Goal: Obtain resource: Obtain resource

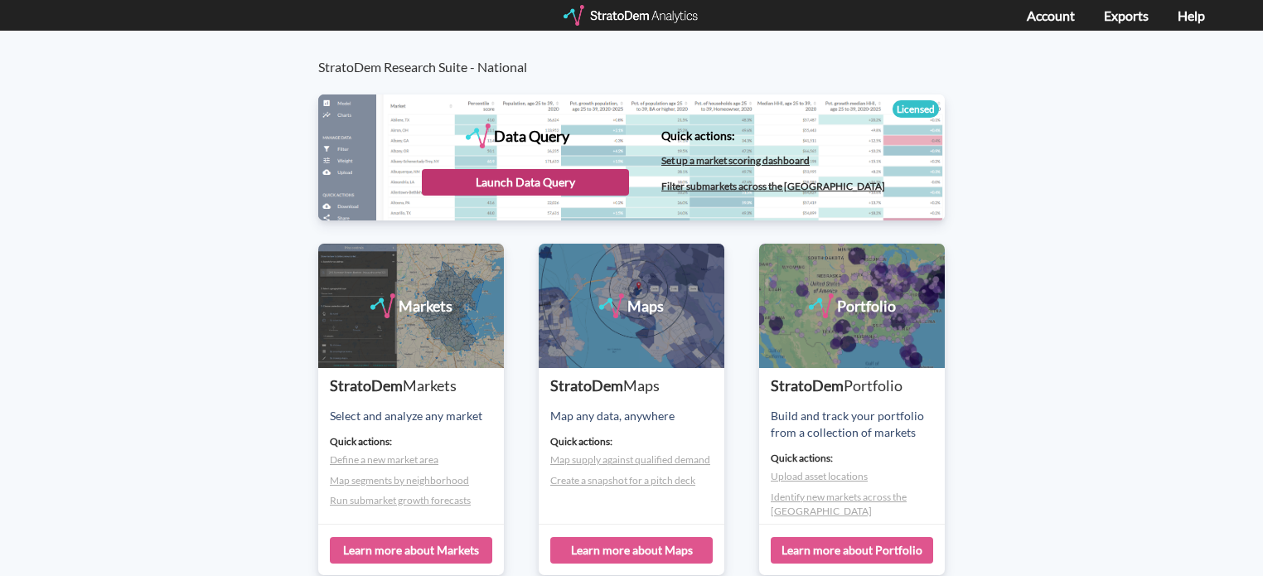
click at [539, 174] on div "Launch Data Query" at bounding box center [525, 182] width 207 height 27
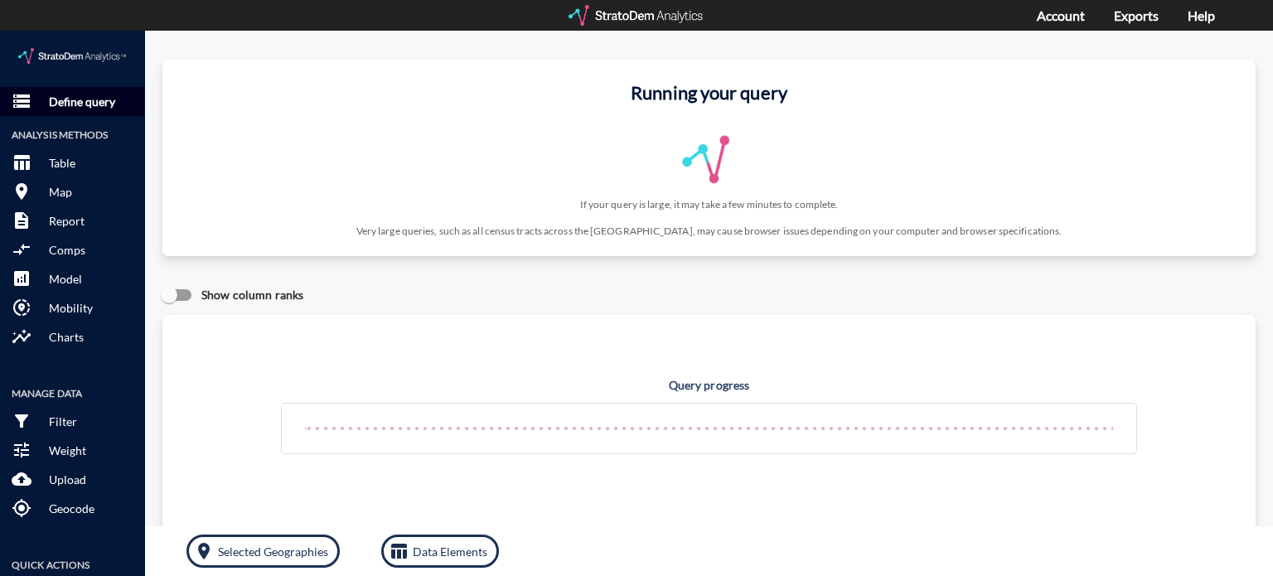
click p "Define query"
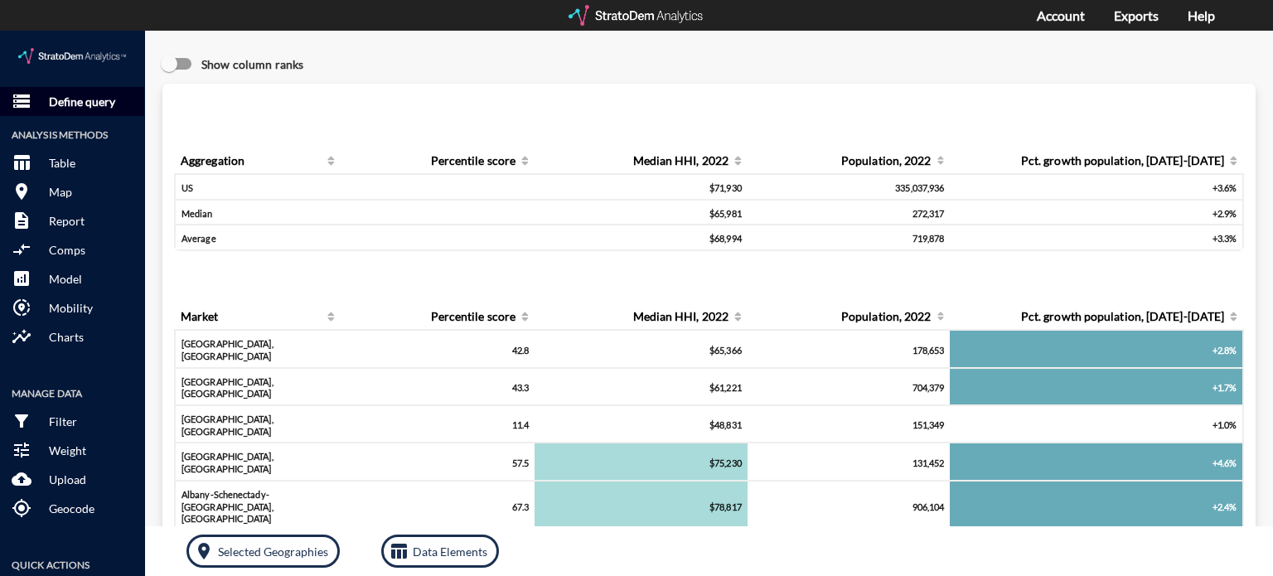
click p "Define query"
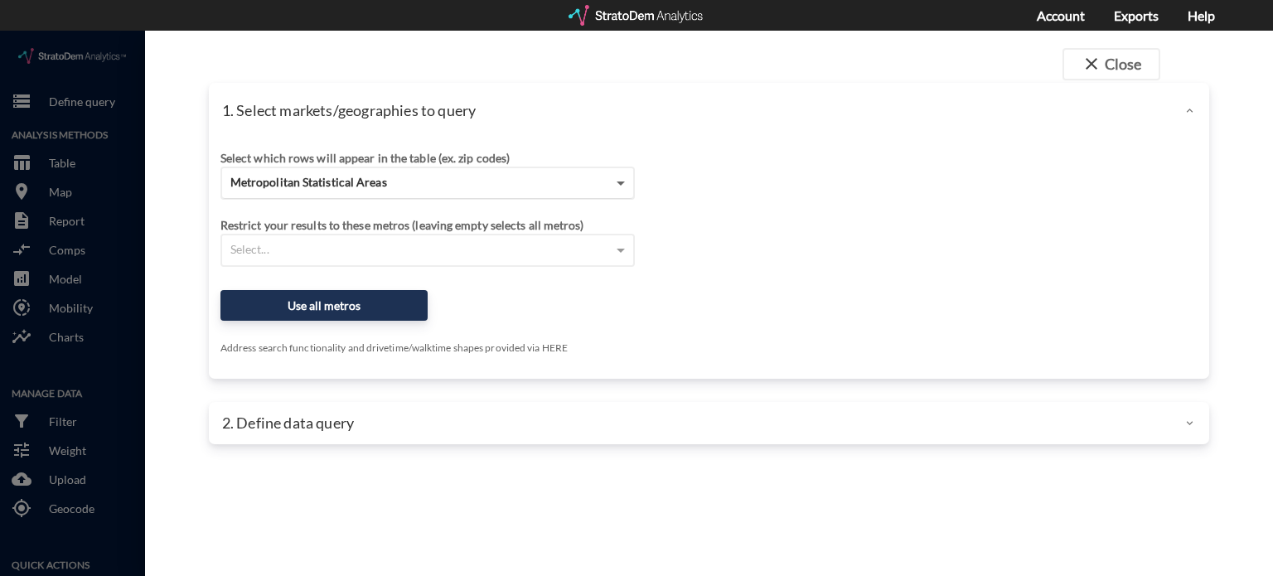
click span
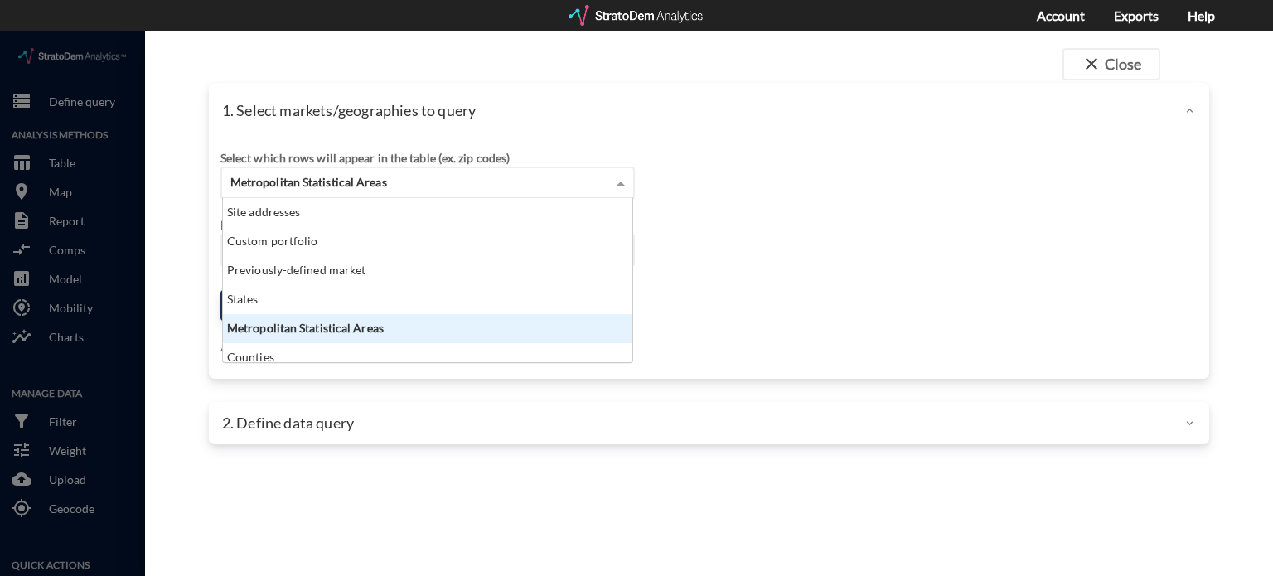
scroll to position [151, 400]
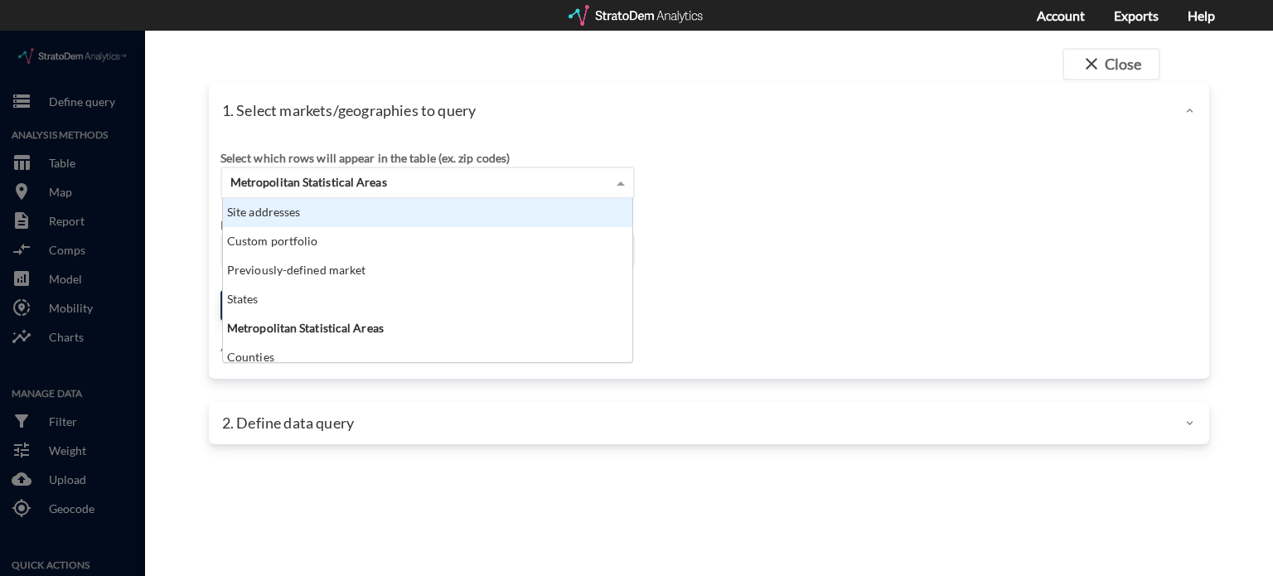
click div "Site addresses"
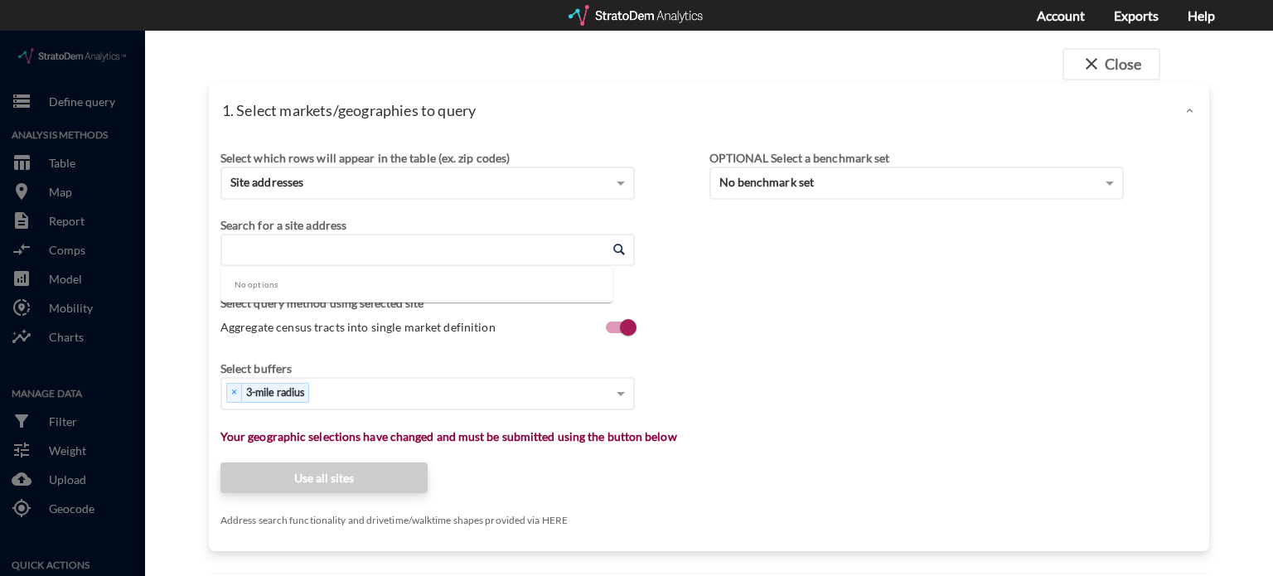
click input "Enter an address"
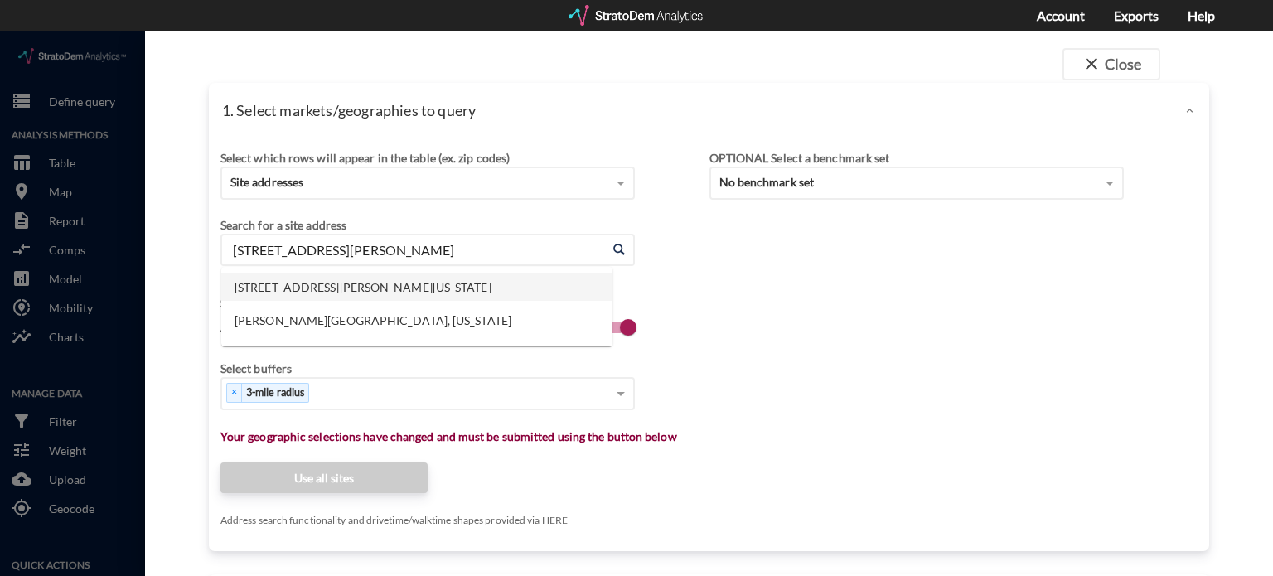
click li "[STREET_ADDRESS][PERSON_NAME][US_STATE]"
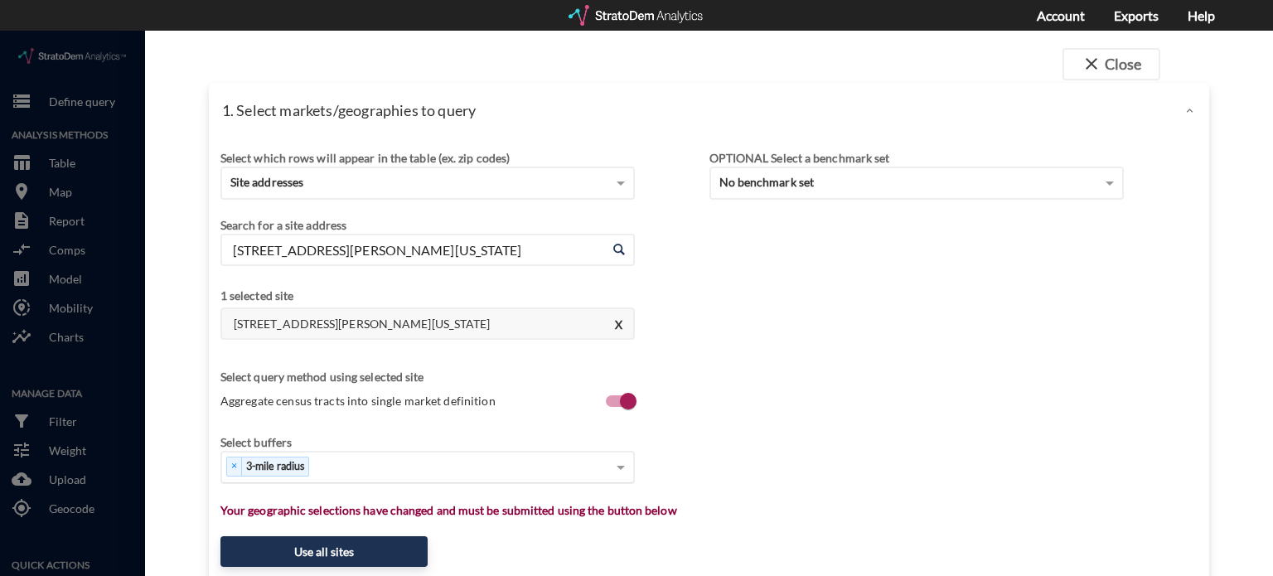
type input "[STREET_ADDRESS][PERSON_NAME][US_STATE]"
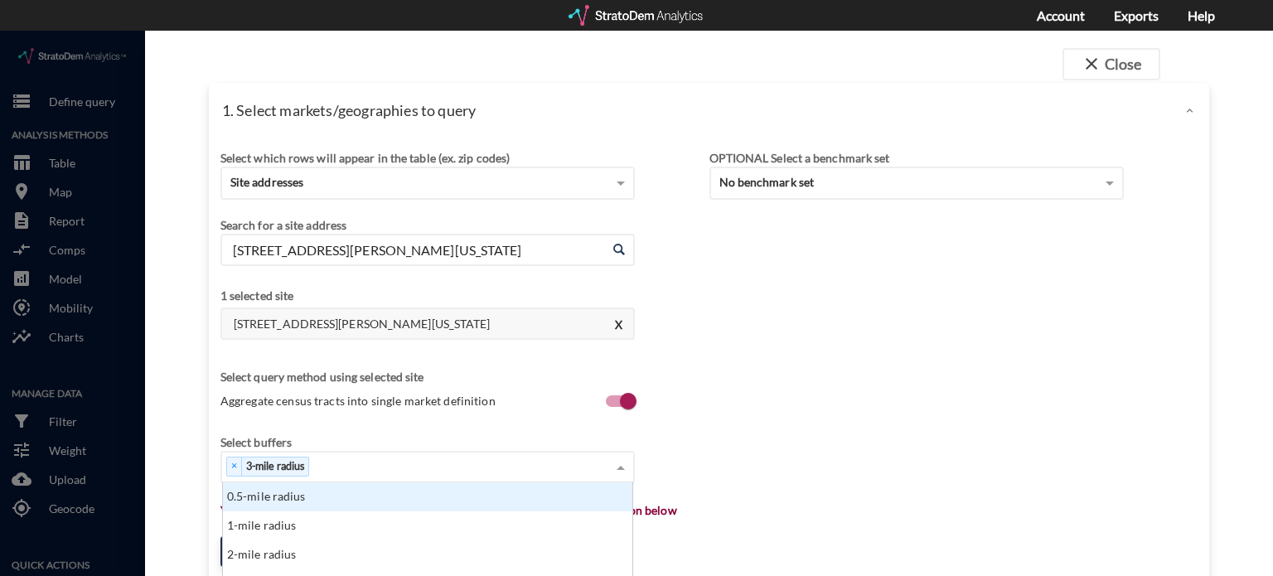
click div "× 3-mile radius"
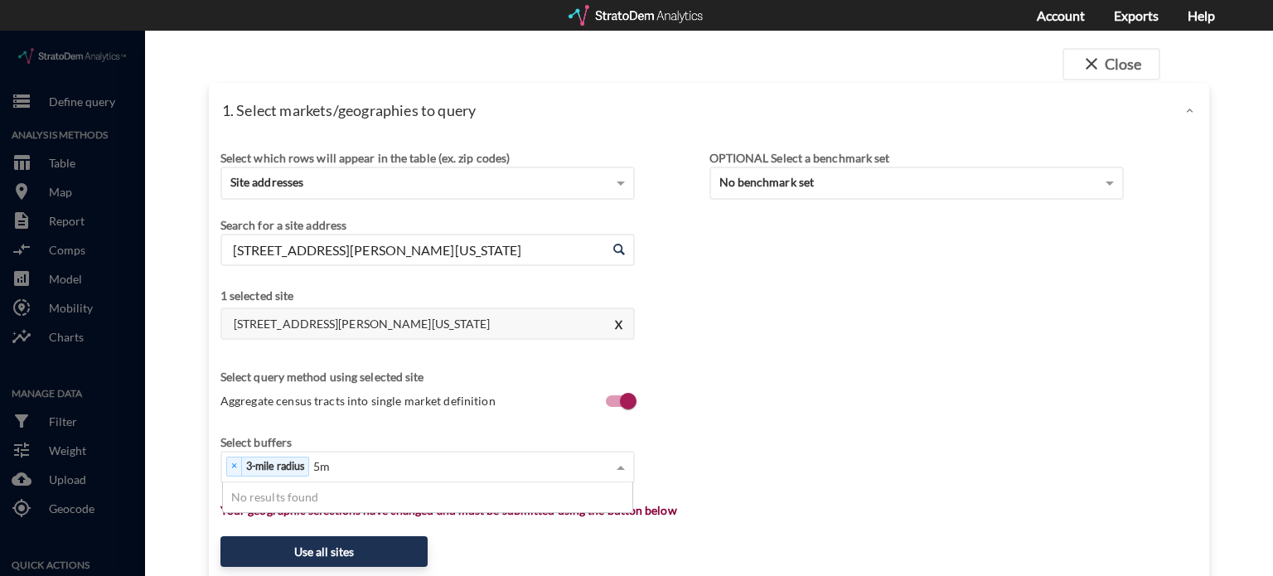
type input "5"
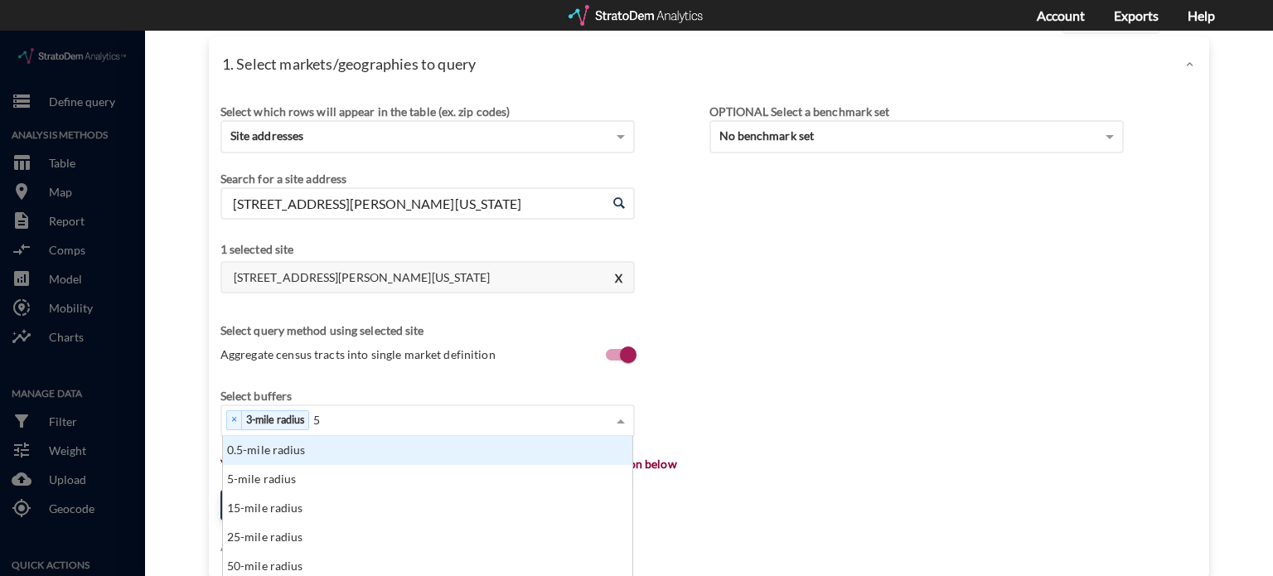
scroll to position [83, 0]
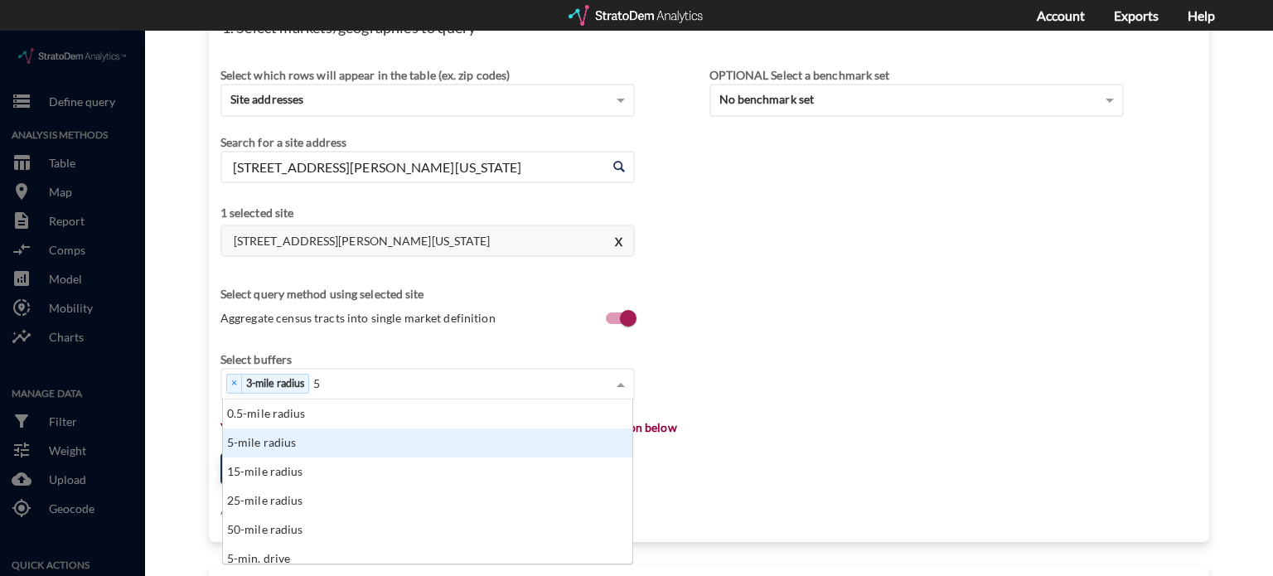
click div "5-mile radius"
type input "10"
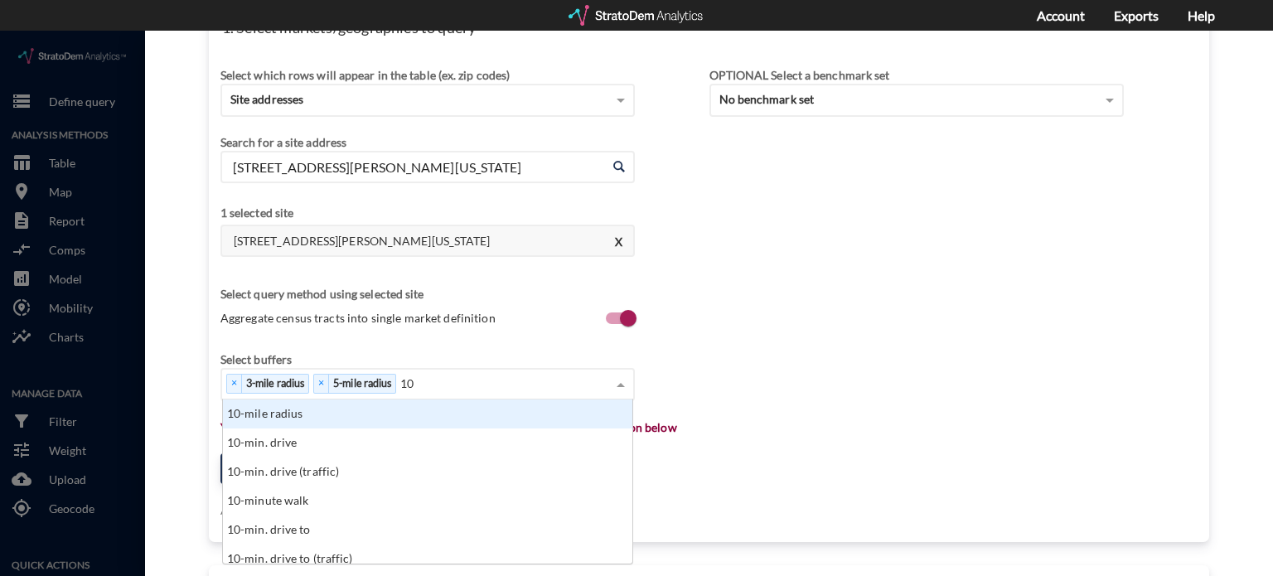
click div "10-mile radius"
type input "15"
click div "15-mile radius"
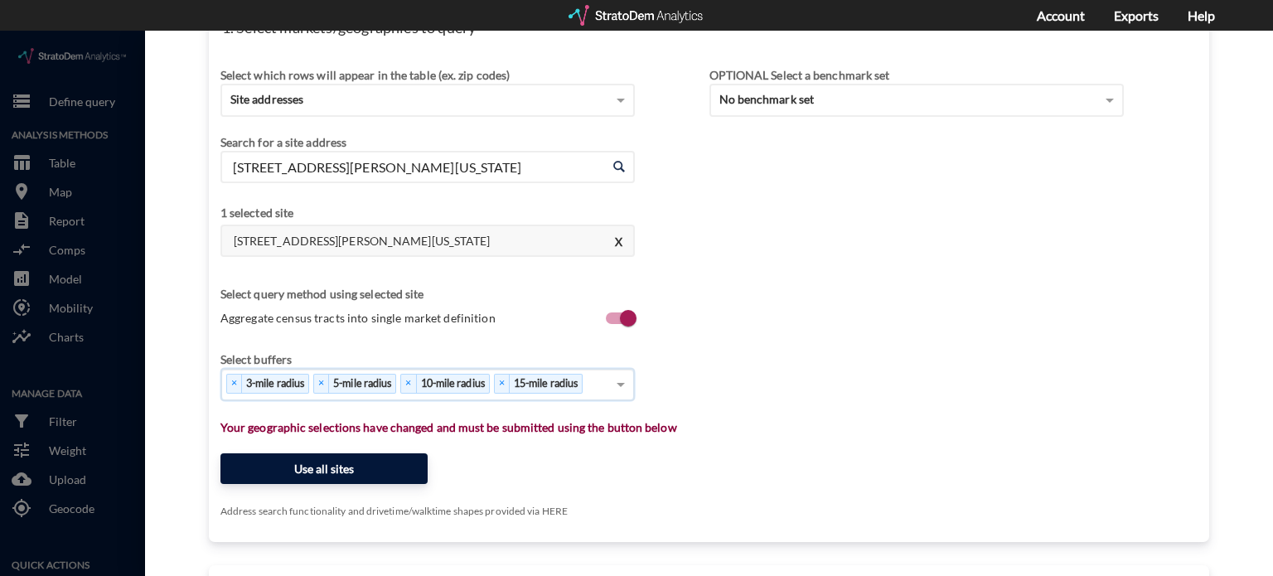
click button "Use all sites"
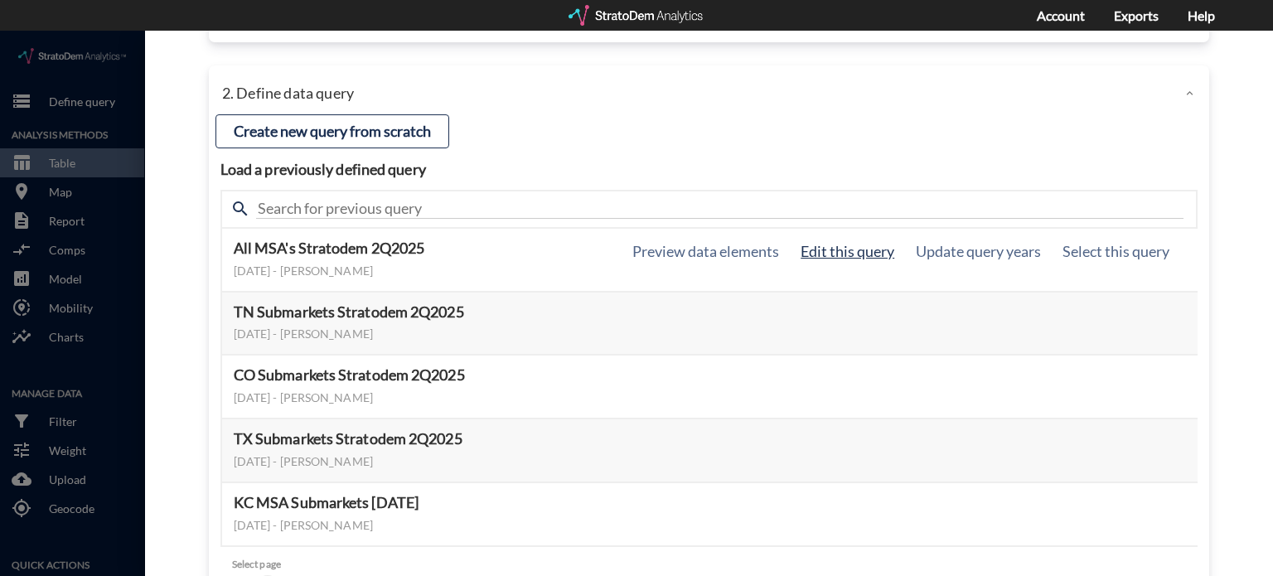
click button "Edit this query"
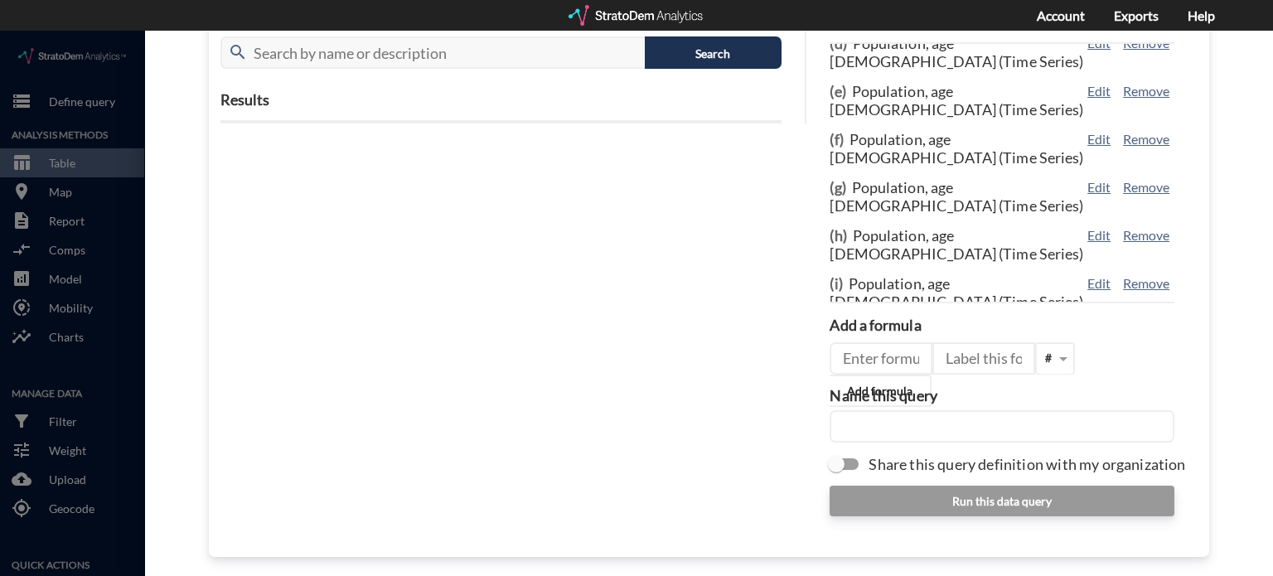
scroll to position [239, 0]
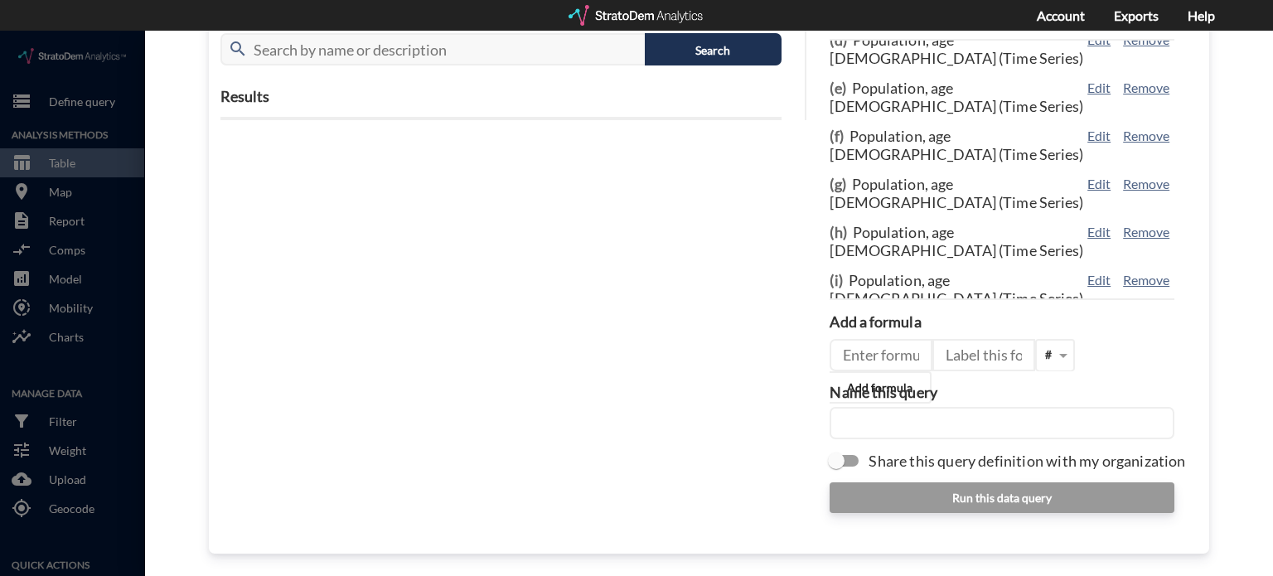
click input "Share this query definition with my organization"
checkbox input "true"
click input "text"
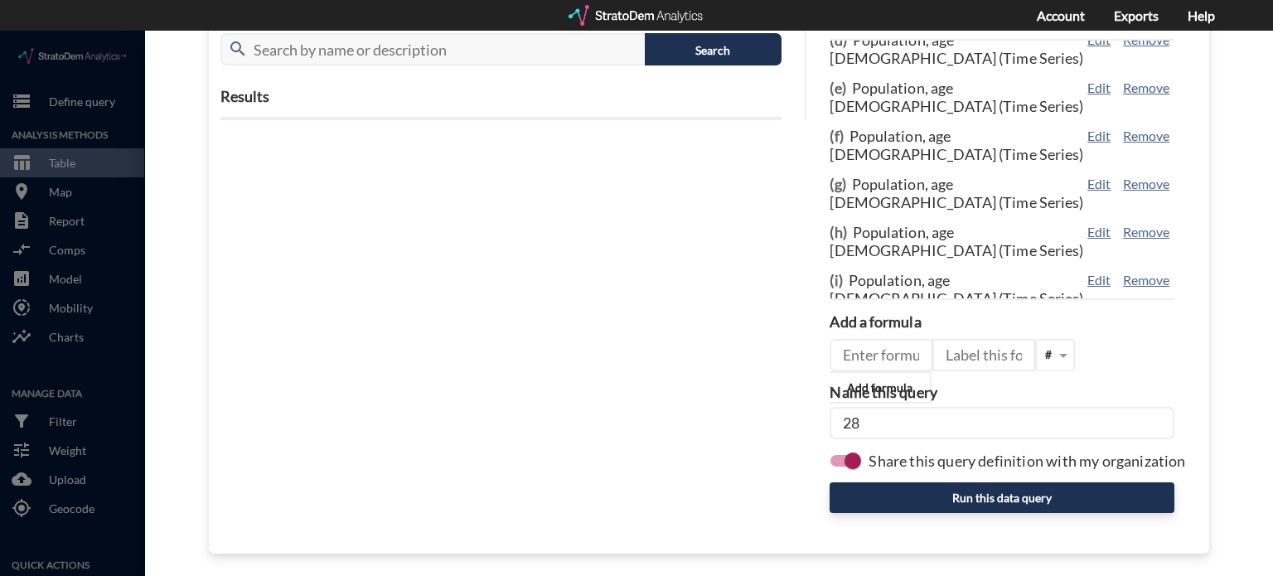
type input "2"
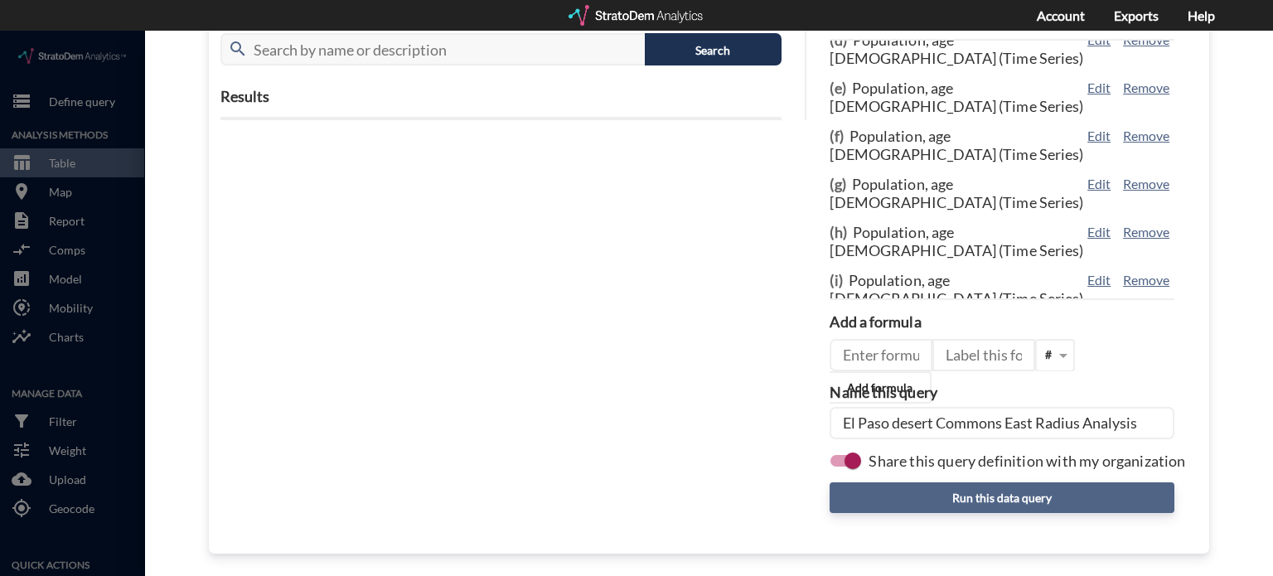
type input "El Paso desert Commons East Radius Analysis"
click button "Run this data query"
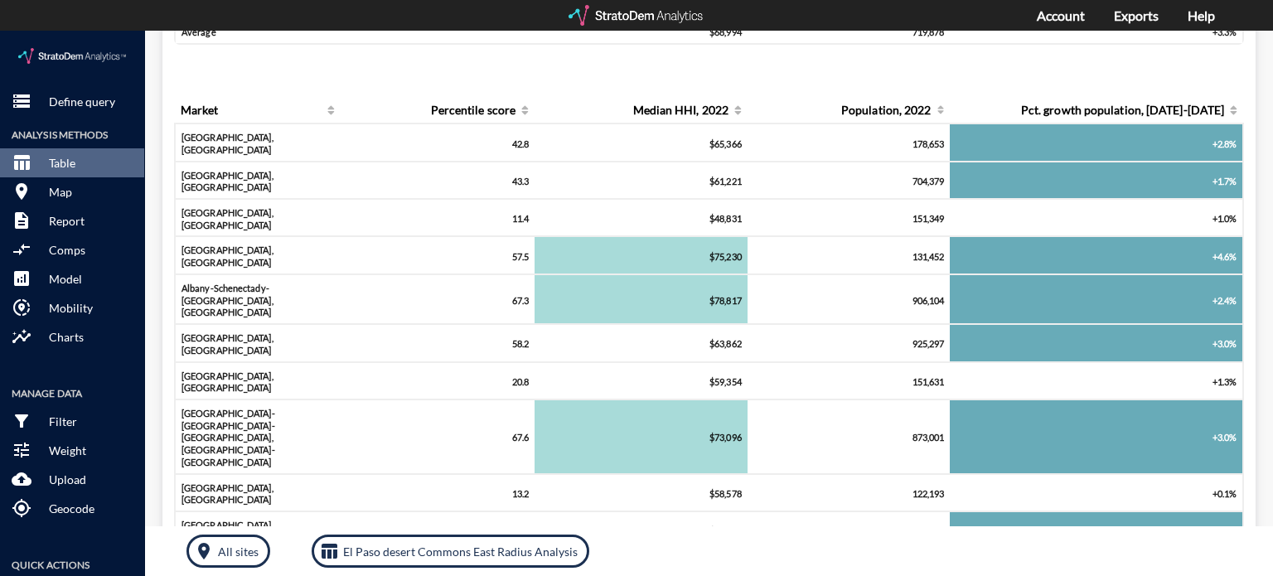
scroll to position [301, 0]
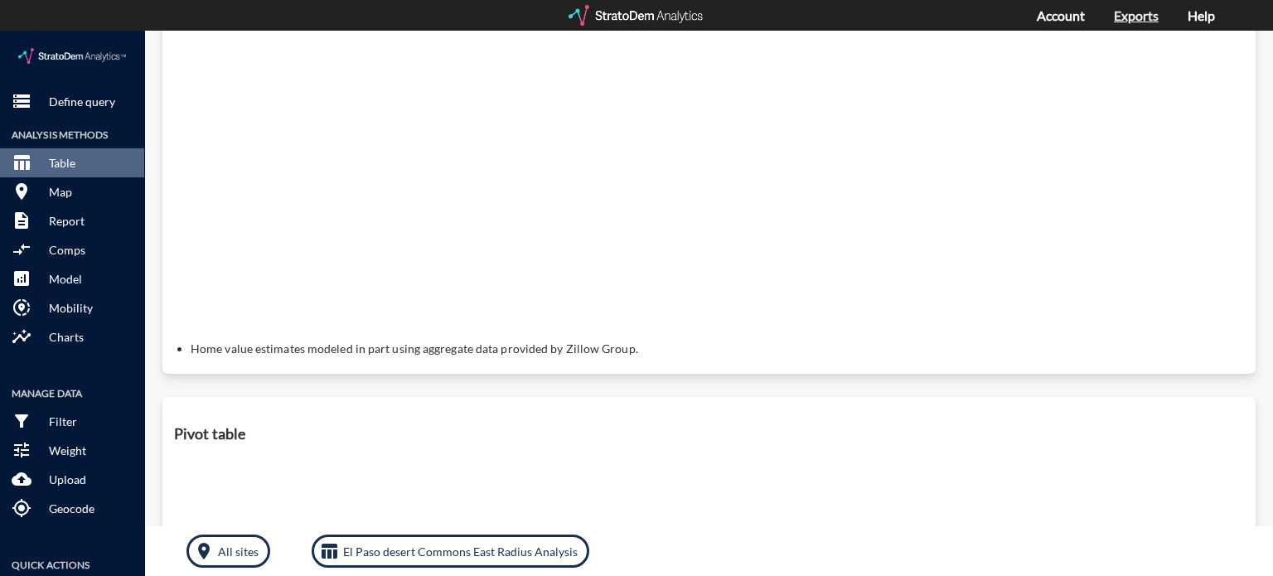
click at [1128, 17] on link "Exports" at bounding box center [1136, 15] width 45 height 16
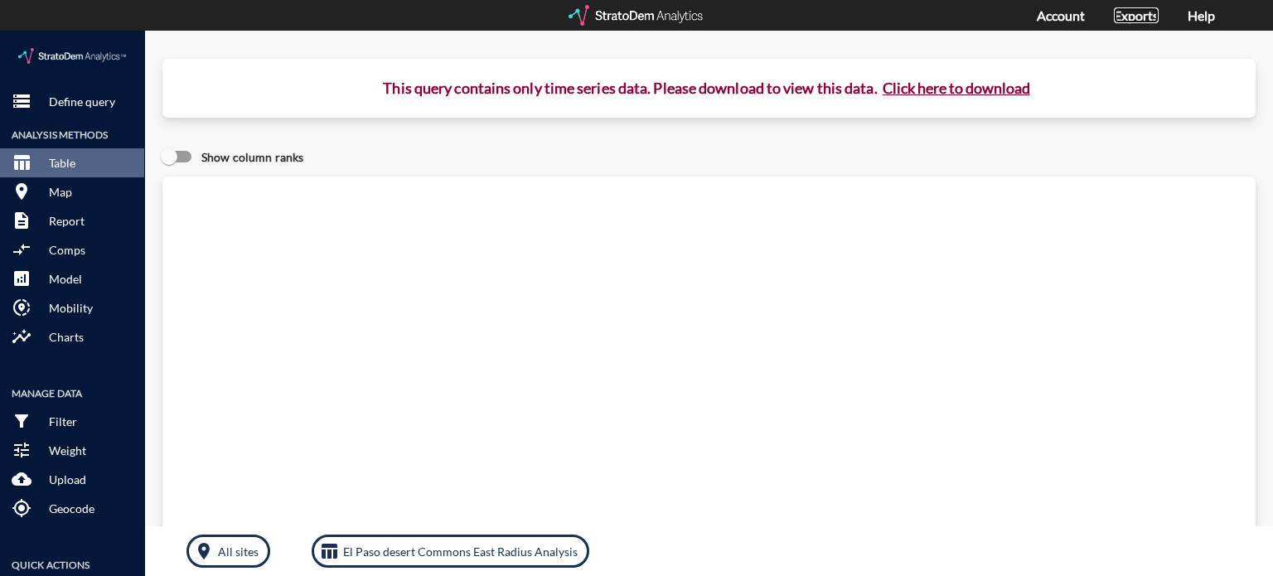
scroll to position [0, 0]
click button "Click here to download"
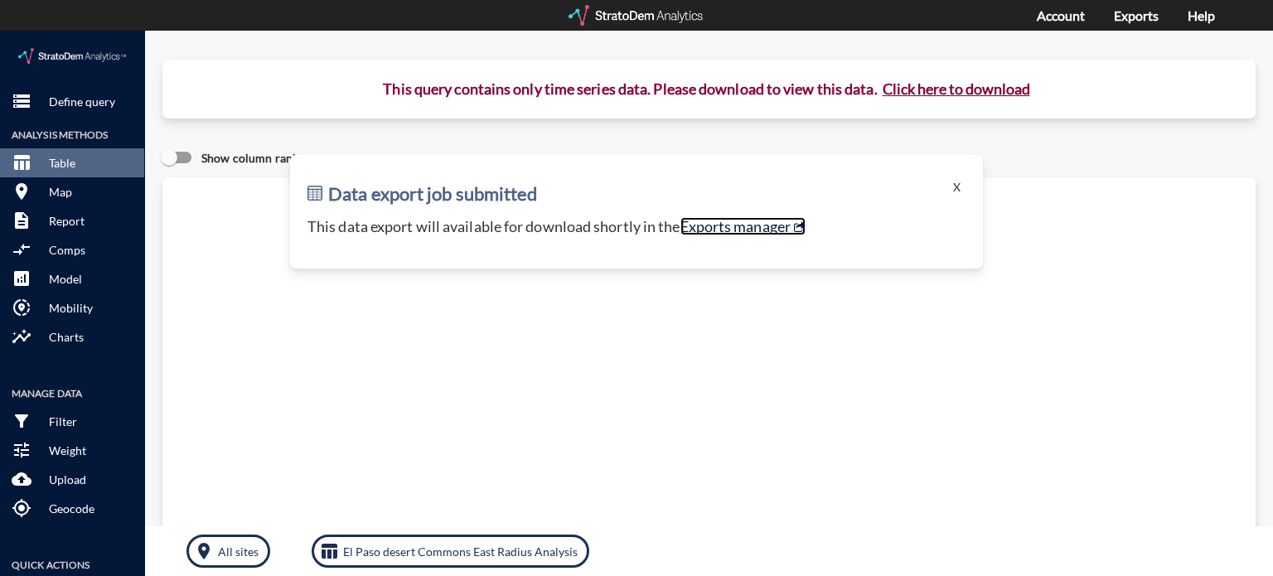
click link "Exports manager"
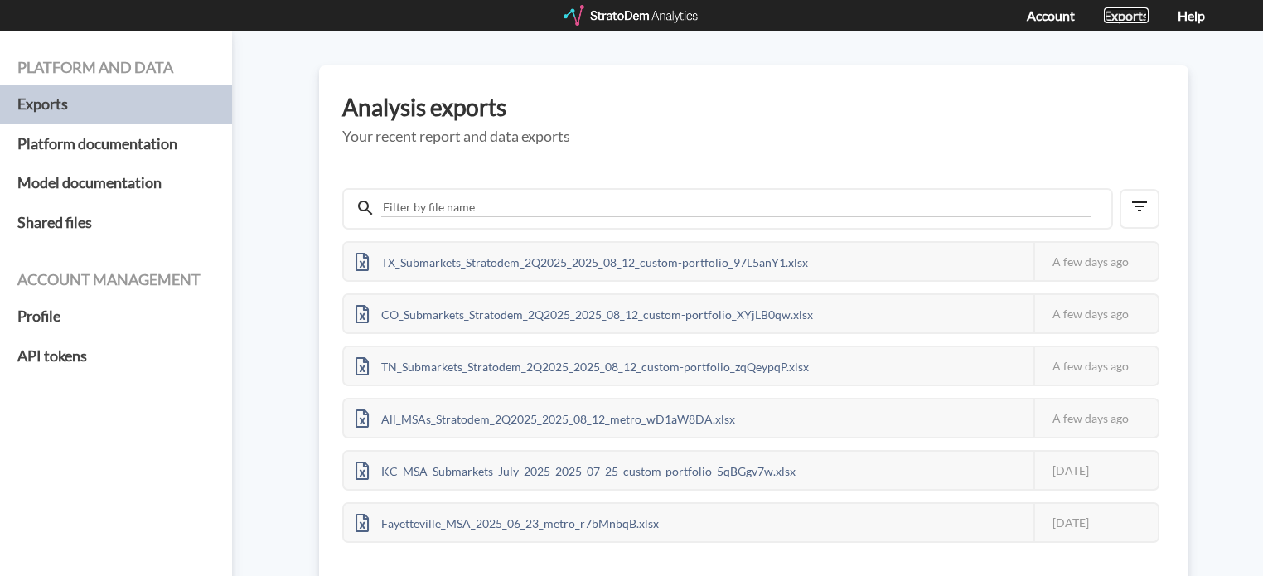
click at [1120, 15] on link "Exports" at bounding box center [1126, 15] width 45 height 16
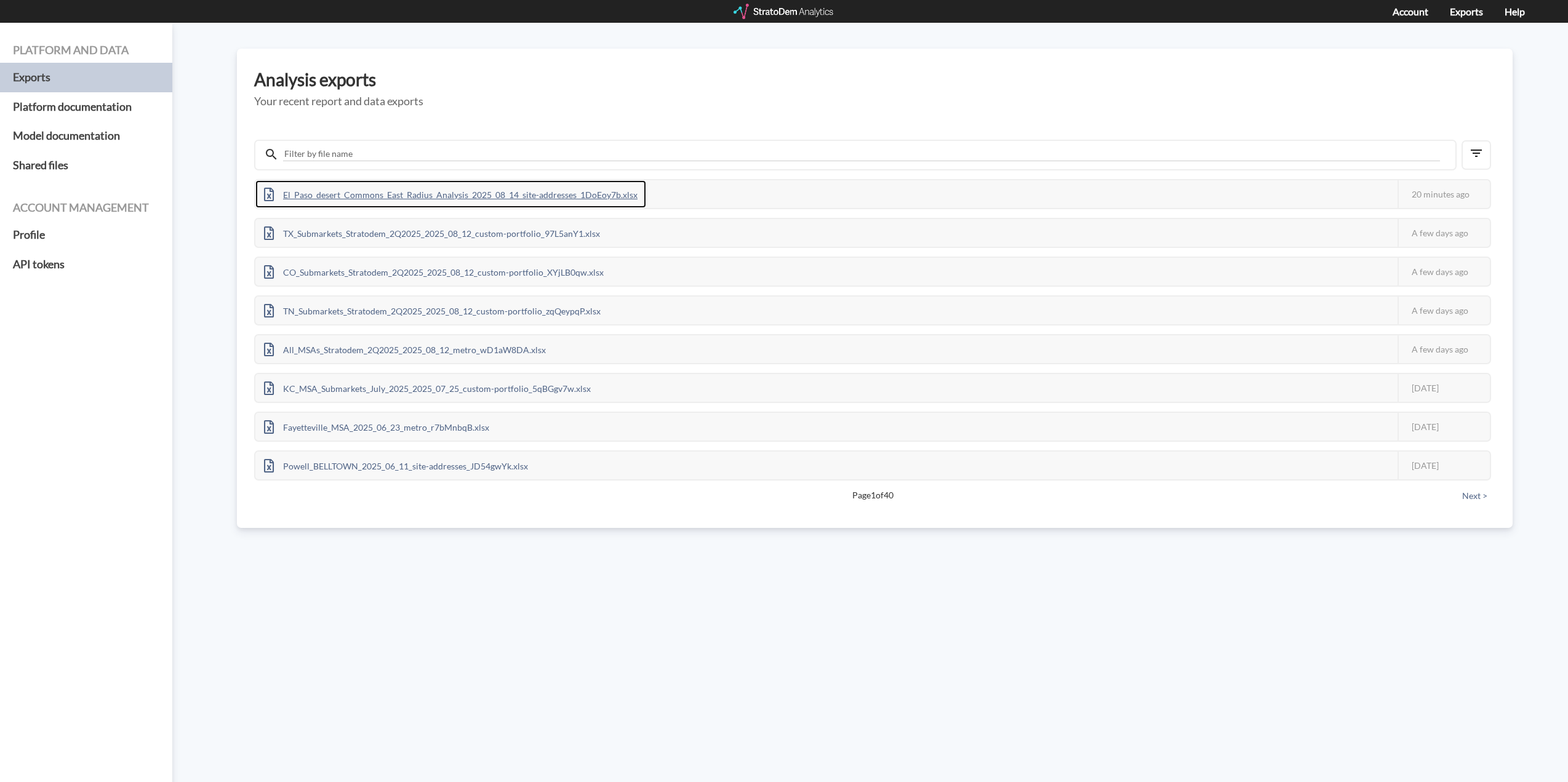
click at [487, 192] on div "El_Paso_desert_Commons_East_Radius_Analysis_2025_08_14_site-addresses_1DoEoy7b.…" at bounding box center [451, 194] width 391 height 27
